Goal: Task Accomplishment & Management: Manage account settings

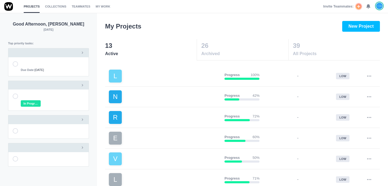
click at [369, 7] on use at bounding box center [368, 7] width 4 height 4
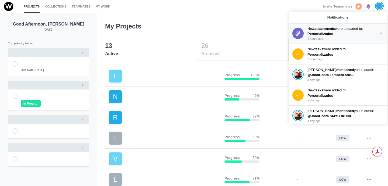
click at [341, 34] on p "Personalizados" at bounding box center [331, 33] width 48 height 5
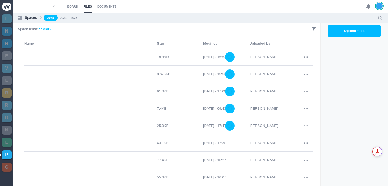
click at [366, 8] on icon at bounding box center [368, 6] width 5 height 5
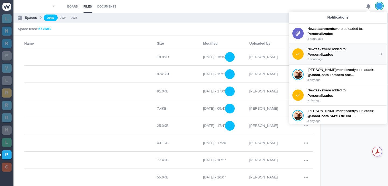
click at [339, 51] on p "New tasks were added to:" at bounding box center [343, 49] width 72 height 5
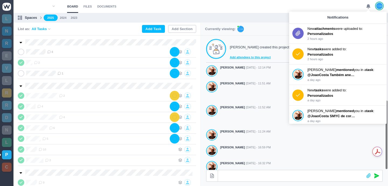
scroll to position [150, 0]
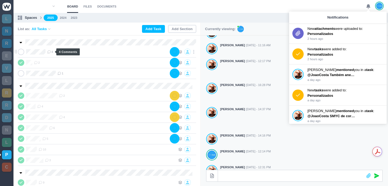
click at [52, 51] on span "4" at bounding box center [50, 52] width 6 height 4
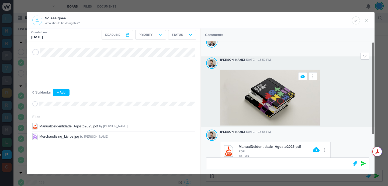
scroll to position [29, 0]
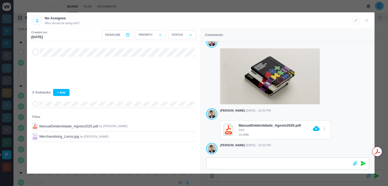
click at [188, 4] on div at bounding box center [194, 93] width 388 height 186
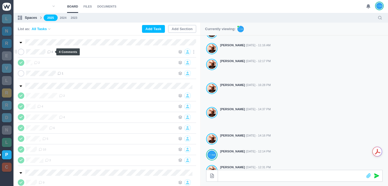
click at [51, 53] on span "4" at bounding box center [50, 52] width 6 height 4
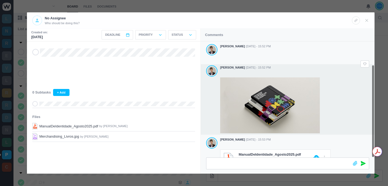
scroll to position [29, 0]
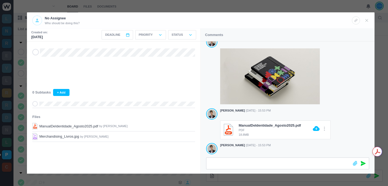
click at [224, 6] on div at bounding box center [194, 93] width 388 height 186
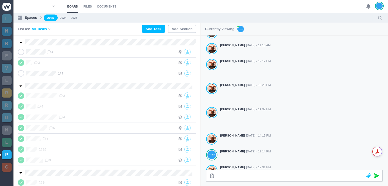
scroll to position [23, 0]
drag, startPoint x: 264, startPoint y: 8, endPoint x: 251, endPoint y: 13, distance: 13.6
click at [263, 8] on section "Board Files Documents 0 Board Files Documents" at bounding box center [200, 6] width 374 height 13
